Goal: Check status

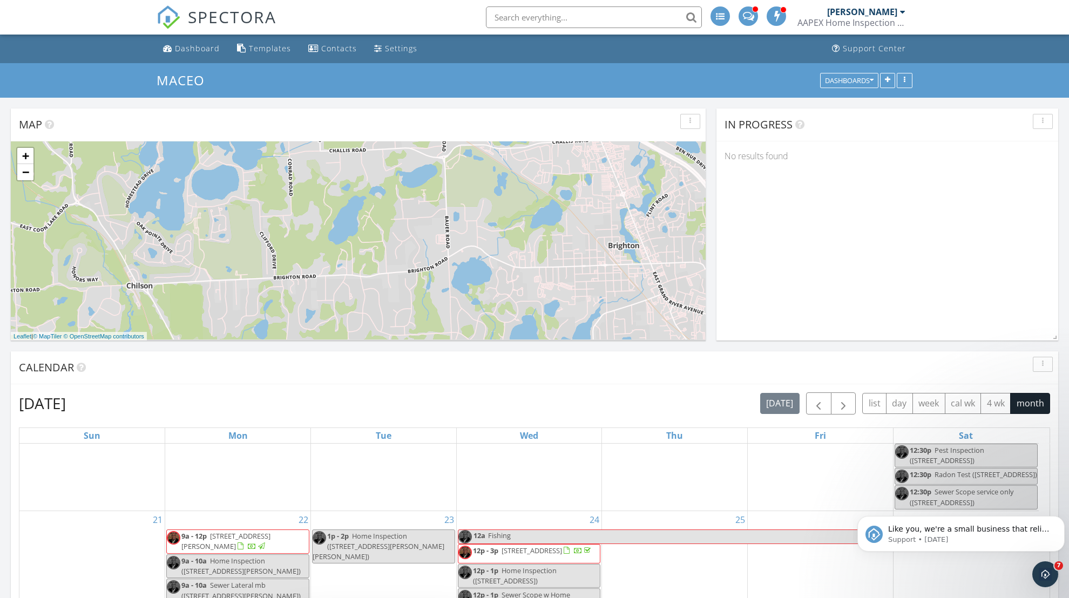
click at [905, 12] on div at bounding box center [902, 12] width 5 height 9
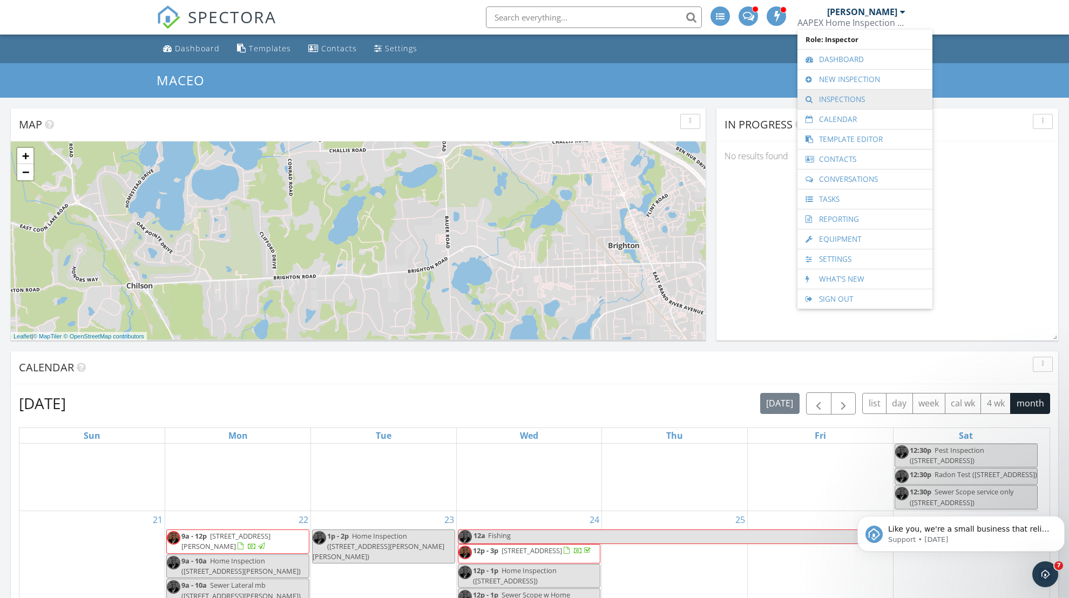
click at [844, 97] on link "Inspections" at bounding box center [865, 99] width 124 height 19
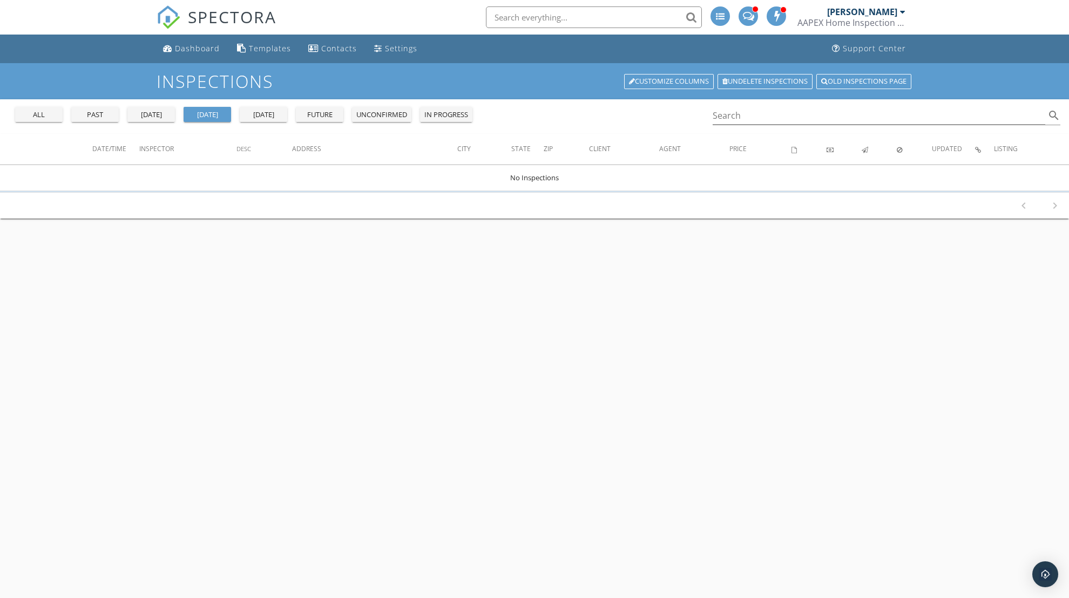
click at [103, 114] on div "past" at bounding box center [95, 115] width 39 height 11
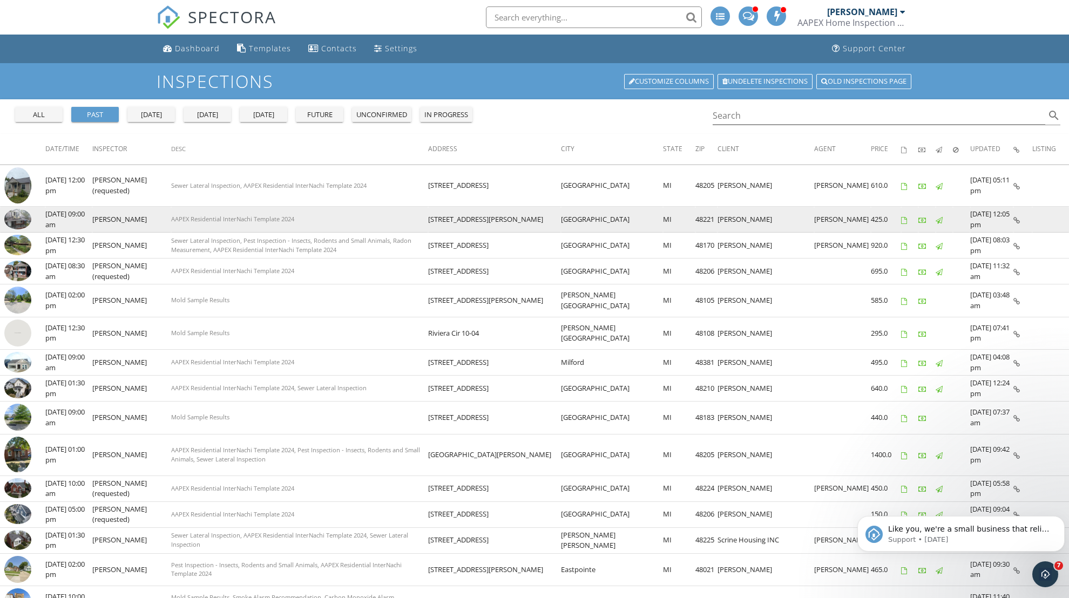
drag, startPoint x: 45, startPoint y: 175, endPoint x: 1031, endPoint y: 222, distance: 986.7
click at [1031, 222] on tbody "check_box_outline_blank 09/24/2025 12:00 pm Maceo Banks (requested) Sewer Later…" at bounding box center [534, 524] width 1069 height 719
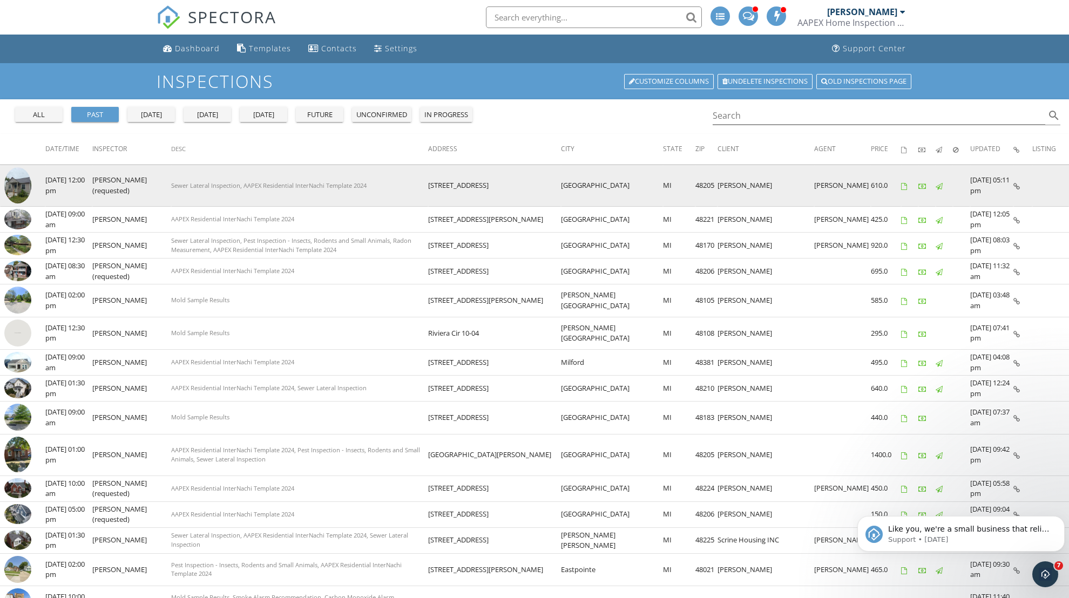
copy tbody "09/24/2025 12:00 pm Maceo Banks (requested) Sewer Lateral Inspection, AAPEX Res…"
